Goal: Register for event/course

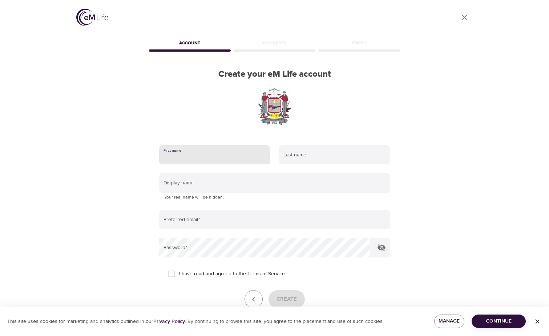
click at [211, 158] on input "text" at bounding box center [214, 155] width 111 height 20
type input "[PERSON_NAME]"
type input "DYSON"
type input "LAVDYSON@GMAIL.COM"
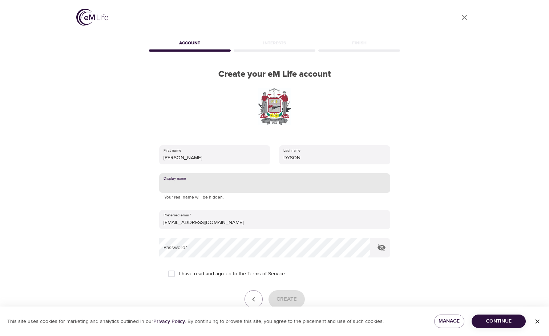
click at [216, 186] on input "text" at bounding box center [274, 183] width 231 height 20
type input "p"
type input "Precious"
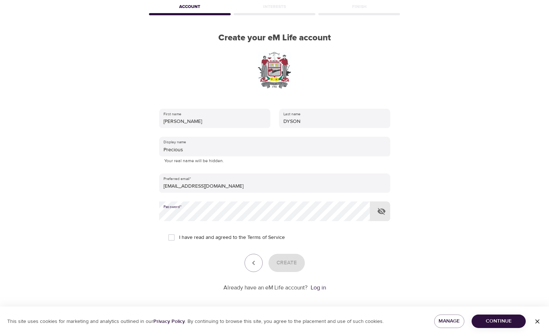
scroll to position [41, 0]
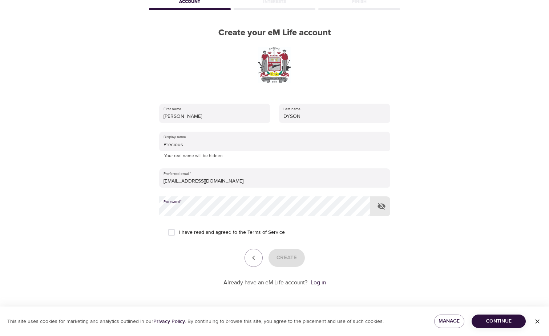
click at [174, 231] on input "I have read and agreed to the Terms of Service" at bounding box center [171, 231] width 15 height 15
checkbox input "true"
click at [289, 256] on span "Create" at bounding box center [286, 257] width 20 height 9
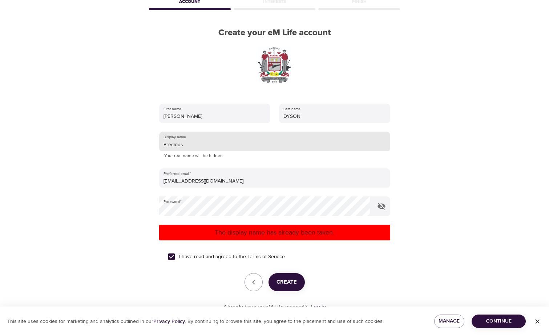
click at [193, 144] on input "Precious" at bounding box center [274, 141] width 231 height 20
drag, startPoint x: 195, startPoint y: 144, endPoint x: 157, endPoint y: 144, distance: 38.9
click at [157, 144] on div "First name LAVETTE Last name DYSON Display name Precious Your real name will be…" at bounding box center [274, 207] width 254 height 231
drag, startPoint x: 186, startPoint y: 143, endPoint x: 125, endPoint y: 146, distance: 61.4
click at [125, 146] on div "User Profile Account Interests Finish Create your eM Life account First name LA…" at bounding box center [275, 127] width 414 height 336
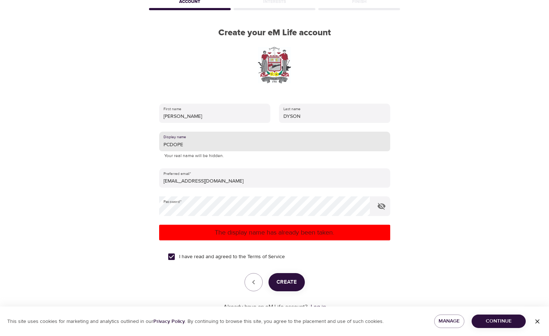
type input "PCDOPE"
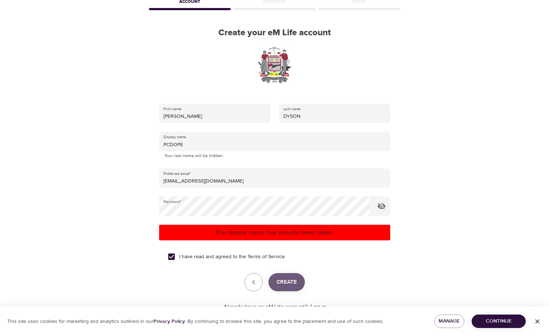
click at [286, 284] on span "Create" at bounding box center [286, 281] width 20 height 9
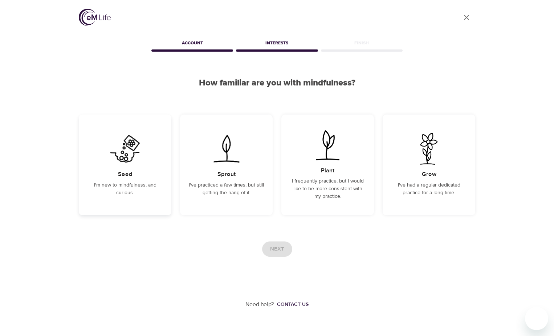
click at [119, 148] on img at bounding box center [125, 149] width 37 height 32
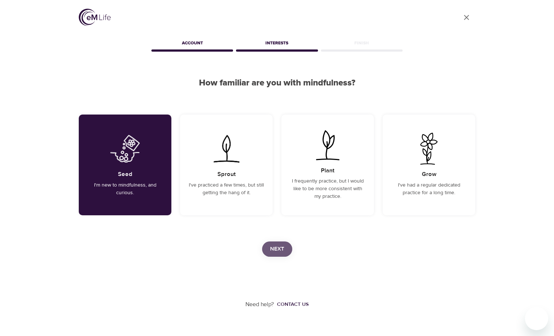
click at [271, 246] on span "Next" at bounding box center [277, 248] width 14 height 9
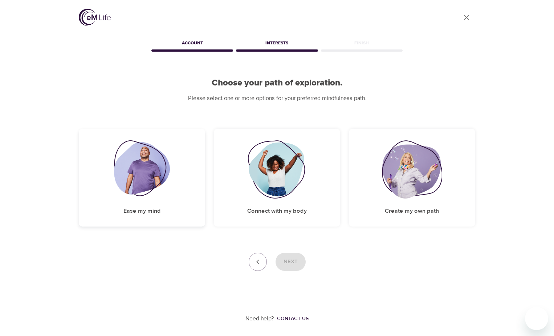
click at [127, 158] on img at bounding box center [142, 169] width 56 height 58
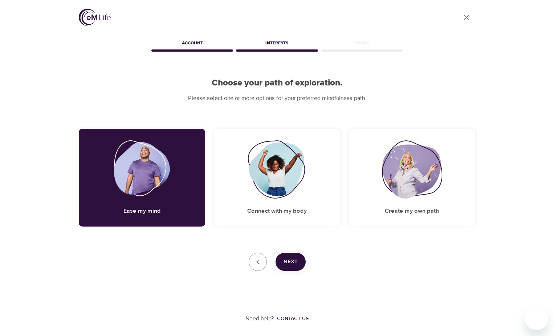
click at [289, 256] on button "Next" at bounding box center [291, 261] width 30 height 18
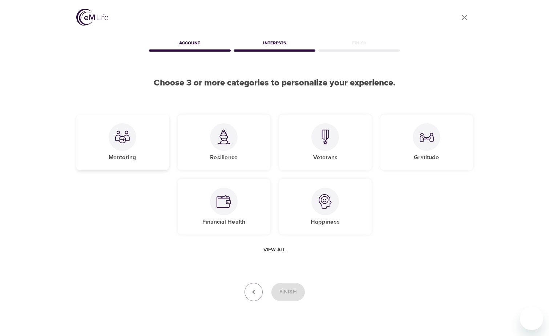
click at [128, 144] on div at bounding box center [123, 137] width 28 height 28
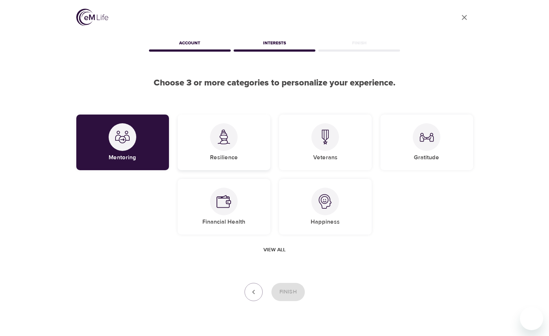
click at [226, 155] on h5 "Resilience" at bounding box center [224, 158] width 28 height 8
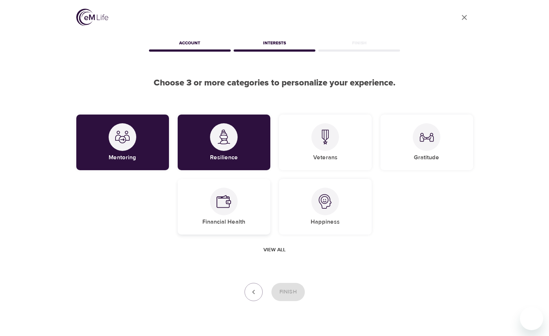
click at [234, 203] on div at bounding box center [224, 201] width 28 height 28
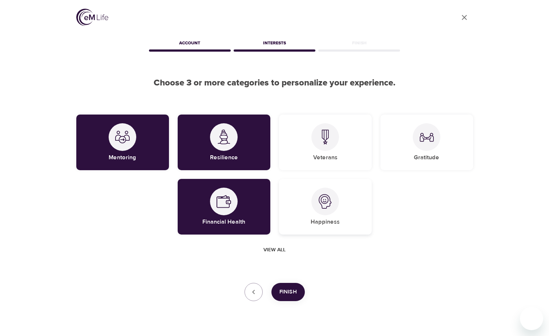
click at [317, 208] on div at bounding box center [325, 201] width 28 height 28
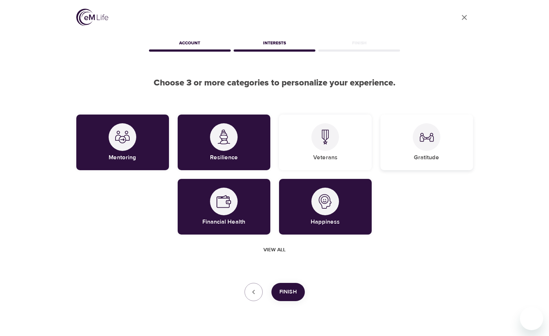
click at [422, 151] on div "Gratitude" at bounding box center [426, 142] width 93 height 56
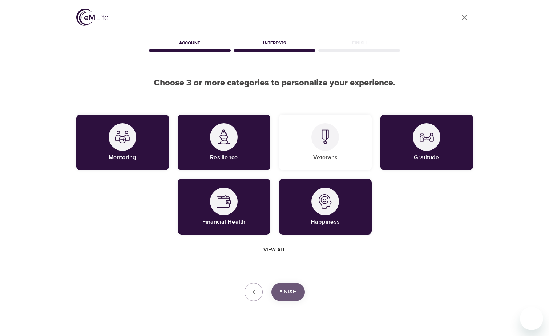
click at [291, 293] on span "Finish" at bounding box center [287, 291] width 17 height 9
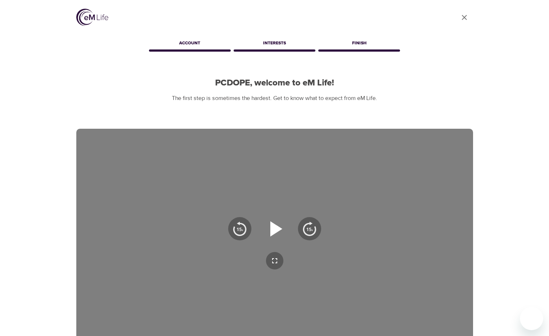
click at [272, 231] on icon "button" at bounding box center [276, 228] width 12 height 15
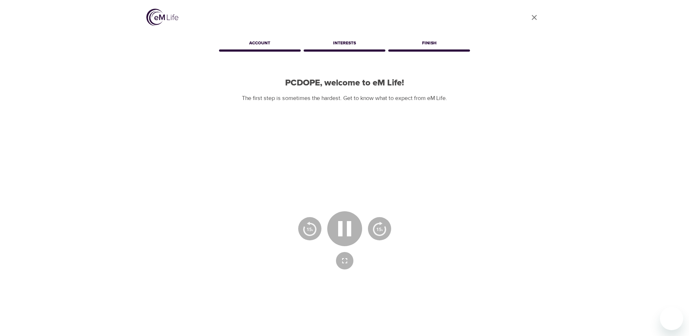
scroll to position [73, 0]
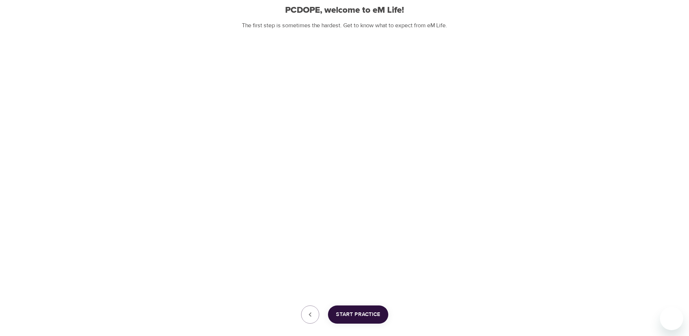
click at [362, 313] on span "Start Practice" at bounding box center [358, 313] width 44 height 9
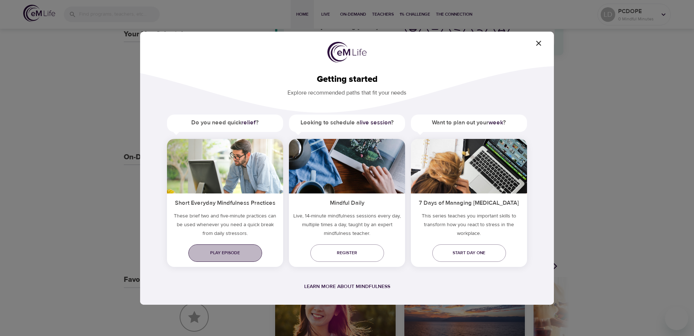
click at [224, 250] on span "Play episode" at bounding box center [225, 253] width 62 height 8
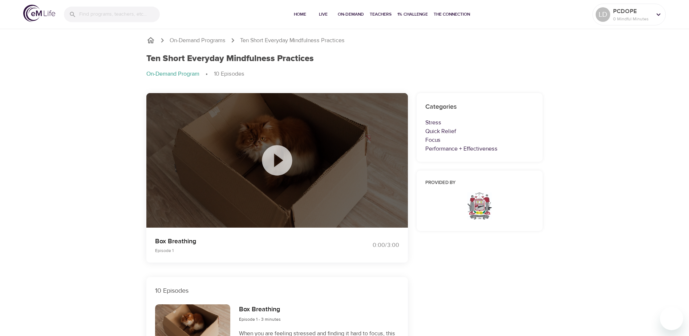
click at [277, 164] on icon at bounding box center [277, 160] width 36 height 36
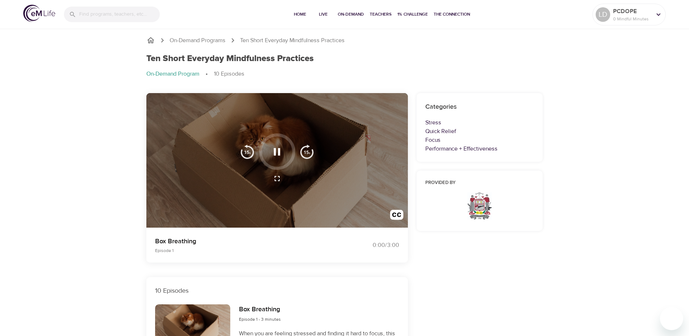
click at [272, 160] on button "button" at bounding box center [276, 151] width 21 height 21
click at [200, 192] on div at bounding box center [277, 160] width 262 height 135
click at [270, 157] on button "button" at bounding box center [276, 151] width 21 height 21
click at [248, 158] on img "button" at bounding box center [247, 151] width 15 height 15
click at [309, 151] on img "button" at bounding box center [307, 151] width 15 height 15
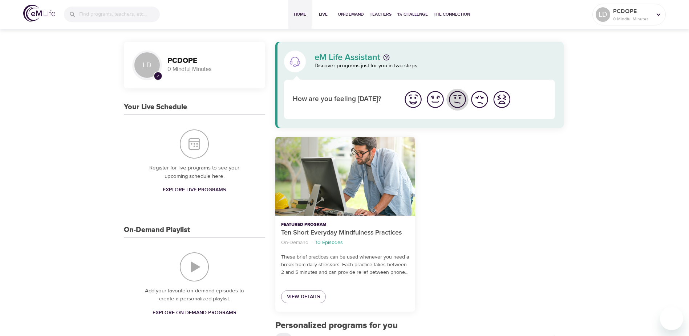
click at [458, 101] on img "I'm feeling ok" at bounding box center [457, 99] width 20 height 20
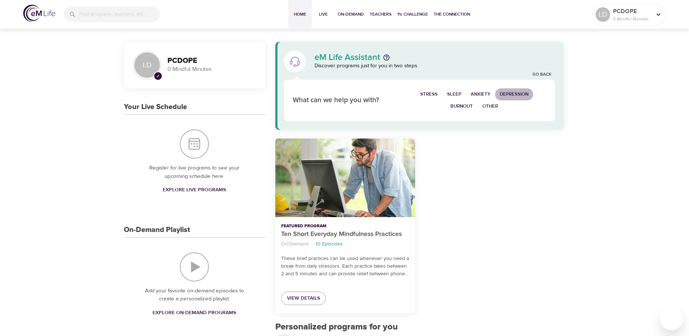
click at [521, 92] on span "Depression" at bounding box center [514, 94] width 29 height 8
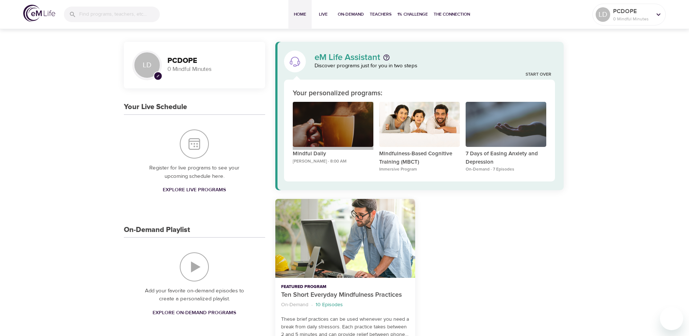
click at [328, 138] on div "Mindful Daily" at bounding box center [333, 124] width 81 height 45
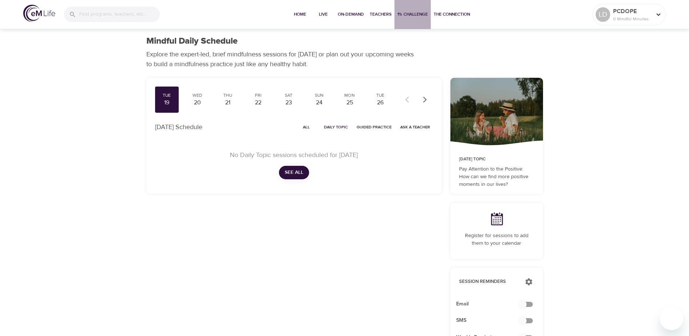
click at [404, 15] on span "1% Challenge" at bounding box center [412, 15] width 31 height 8
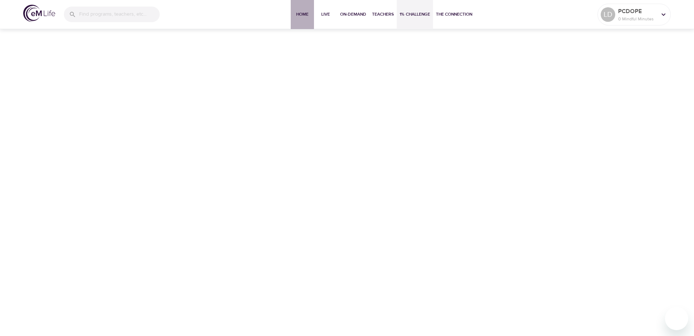
click at [306, 15] on span "Home" at bounding box center [302, 15] width 17 height 8
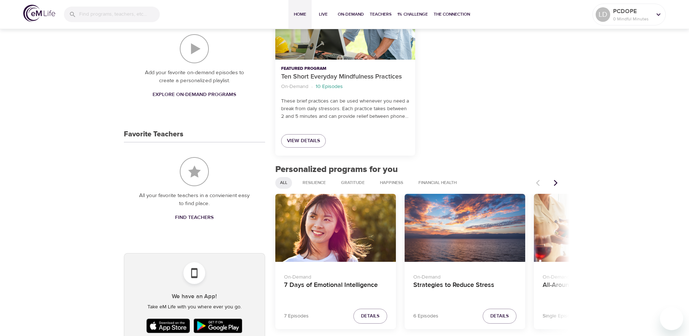
scroll to position [254, 0]
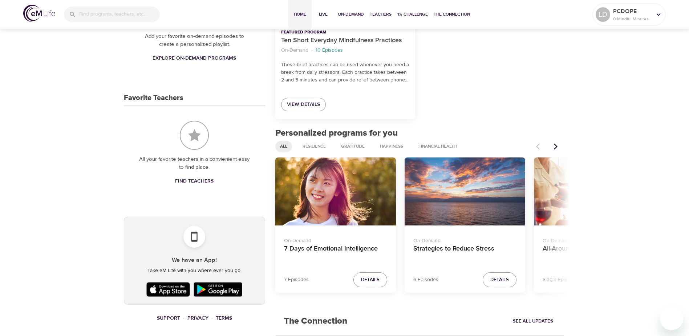
click at [472, 218] on div "Strategies to Reduce Stress" at bounding box center [465, 191] width 121 height 68
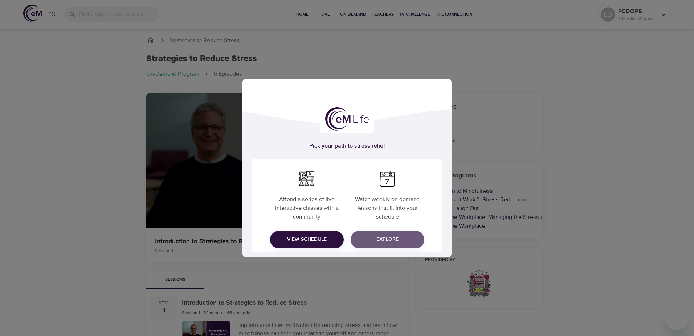
click at [392, 239] on span "Explore" at bounding box center [388, 239] width 62 height 9
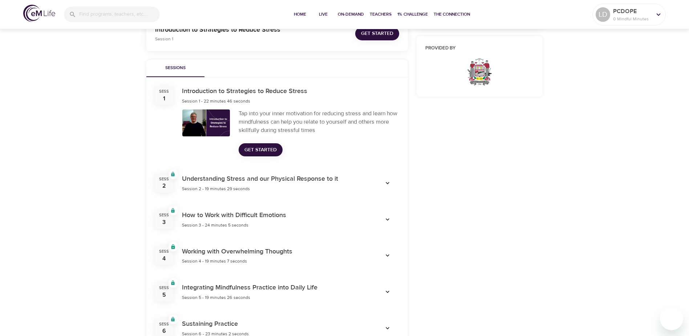
scroll to position [175, 0]
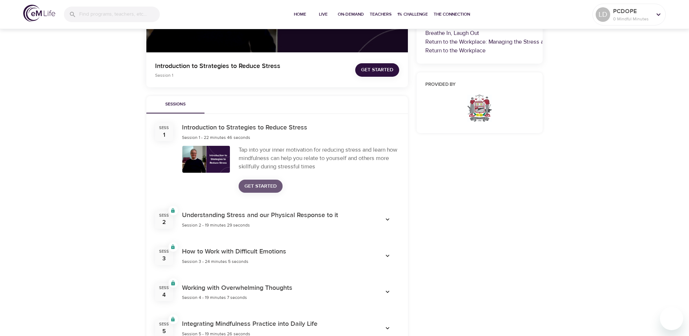
click at [265, 186] on span "Get Started" at bounding box center [260, 186] width 32 height 9
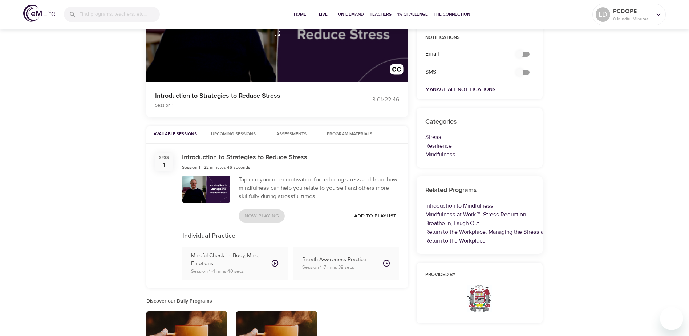
scroll to position [36, 0]
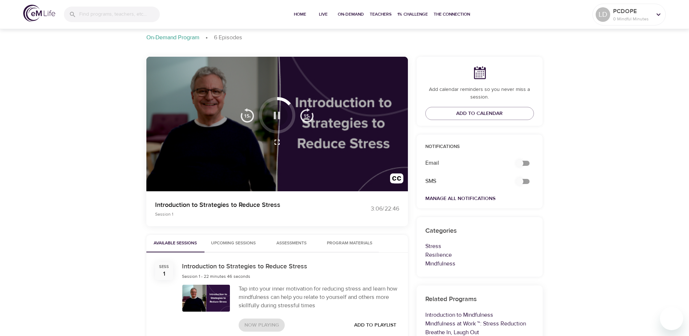
click at [276, 110] on icon "button" at bounding box center [277, 115] width 13 height 13
